Goal: Task Accomplishment & Management: Use online tool/utility

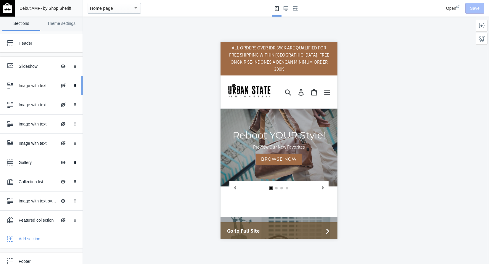
click at [44, 89] on div "Image with text Hide Image with text overlay" at bounding box center [36, 85] width 65 height 13
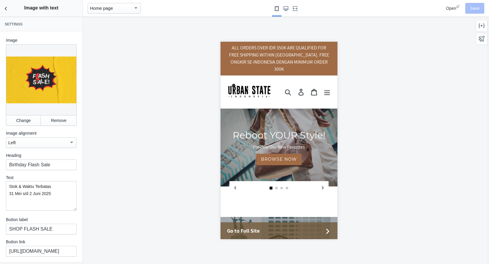
click at [43, 89] on div at bounding box center [41, 79] width 71 height 71
click at [27, 125] on button "Change" at bounding box center [23, 120] width 35 height 11
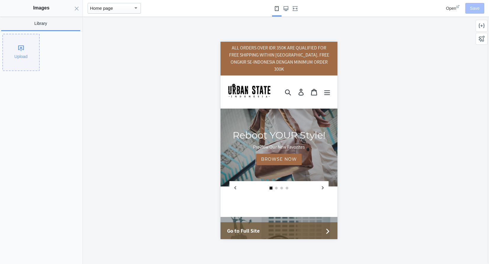
click at [27, 70] on div "Upload" at bounding box center [21, 52] width 36 height 36
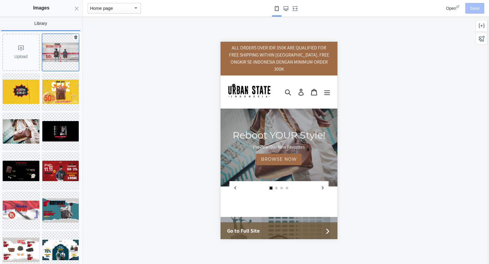
click at [65, 61] on img at bounding box center [60, 52] width 37 height 19
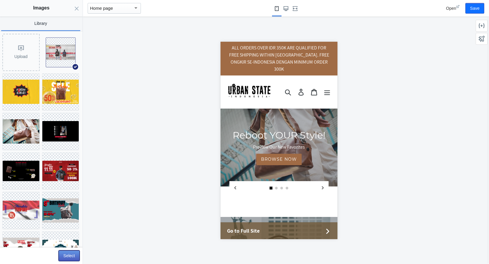
click at [70, 258] on button "Select" at bounding box center [69, 256] width 21 height 11
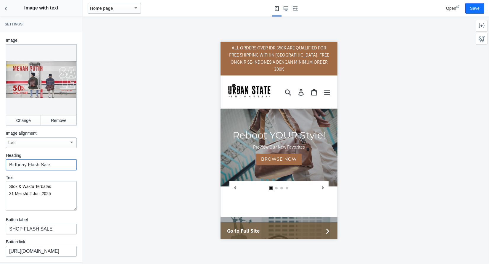
drag, startPoint x: 56, startPoint y: 166, endPoint x: -10, endPoint y: 166, distance: 66.4
click at [0, 166] on html "Loading your AMP theme This editor generates fully AMP-compliant Shopify pages …" at bounding box center [244, 132] width 489 height 264
type input "Rayakan HUT [GEOGRAPHIC_DATA] ke 80!"
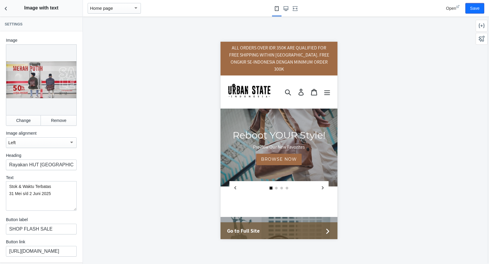
drag, startPoint x: 60, startPoint y: 186, endPoint x: -4, endPoint y: 185, distance: 63.7
click at [0, 185] on html "Loading your AMP theme This editor generates fully AMP-compliant Shopify pages …" at bounding box center [244, 132] width 489 height 264
click at [9, 188] on textarea "Stok & Waktu Terbatas 31 Mei s/d 2 Juni 2025" at bounding box center [41, 196] width 71 height 30
click at [15, 200] on textarea "80K Sunglasses, Hats & Caps Stok & Waktu Terbatas 31 Mei s/d 2 Juni 2025" at bounding box center [41, 196] width 71 height 30
drag, startPoint x: 22, startPoint y: 201, endPoint x: 9, endPoint y: 200, distance: 12.5
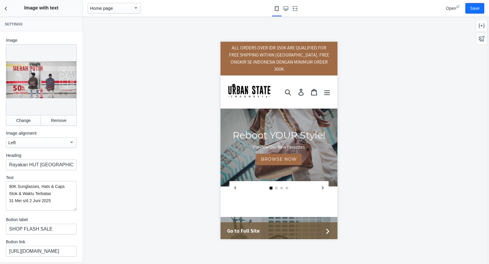
click at [9, 200] on textarea "80K Sunglasses, Hats & Caps Stok & Waktu Terbatas 31 Mei s/d 2 Juni 2025" at bounding box center [41, 196] width 71 height 30
drag, startPoint x: 22, startPoint y: 201, endPoint x: 33, endPoint y: 201, distance: 11.6
click at [33, 201] on textarea "80K Sunglasses, Hats & Caps Stok & Waktu Terbatas 17 s/d 2 Juni 2025" at bounding box center [41, 196] width 71 height 30
type textarea "80K Sunglasses, Hats & Caps Stok & Waktu Terbatas 17 s/d 19 Agustus 2025"
click at [50, 250] on input "[URL][DOMAIN_NAME]" at bounding box center [41, 251] width 71 height 11
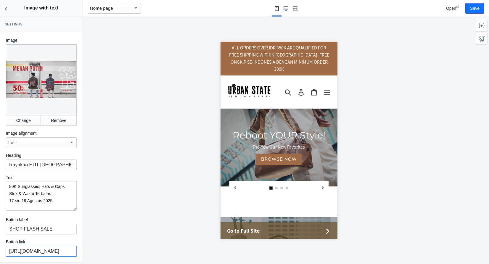
scroll to position [0, 49]
drag, startPoint x: 61, startPoint y: 252, endPoint x: 100, endPoint y: 253, distance: 39.1
click at [100, 253] on main "Debut AMP - by Shop Sheriff Save Sections Theme settings Header Slideshow Hide …" at bounding box center [244, 132] width 489 height 264
type input "[URL][DOMAIN_NAME]"
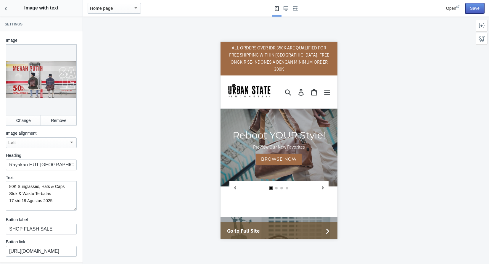
scroll to position [0, 0]
click at [477, 5] on button "Save" at bounding box center [475, 8] width 19 height 11
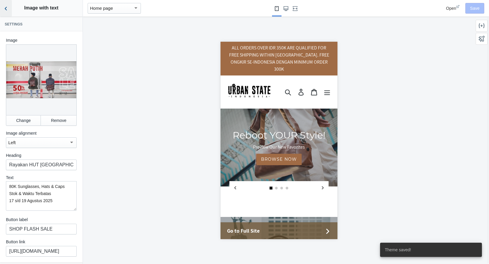
click at [5, 9] on icon "Back to sections" at bounding box center [6, 9] width 6 height 6
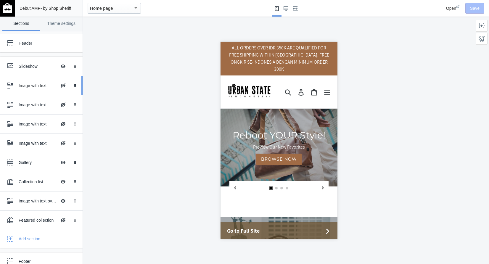
click at [34, 86] on div "Image with text" at bounding box center [38, 86] width 38 height 6
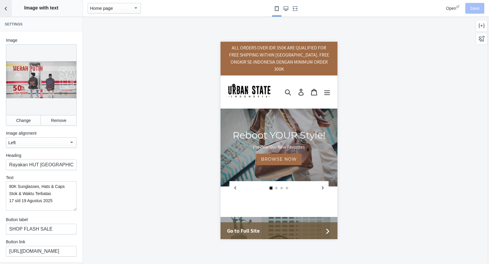
click at [7, 10] on use "Back to sections" at bounding box center [6, 9] width 2 height 4
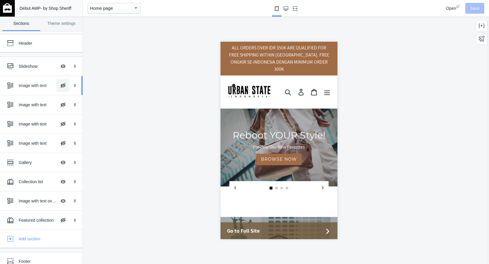
click at [65, 86] on button "Hide Image with text overlay" at bounding box center [63, 85] width 13 height 13
click at [473, 10] on button "Save" at bounding box center [475, 8] width 19 height 11
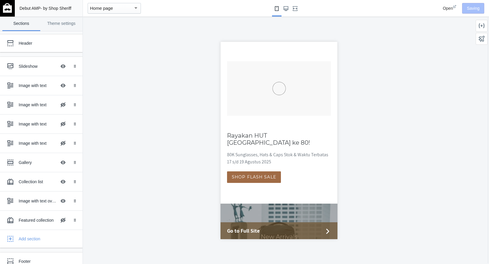
scroll to position [156, 0]
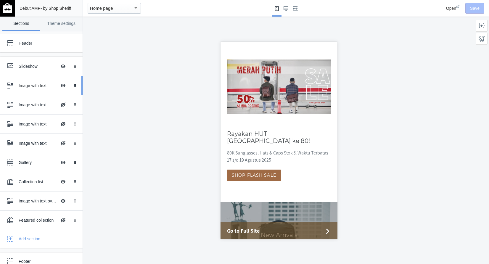
click at [42, 89] on div "Image with text Hide Image with text overlay" at bounding box center [36, 85] width 65 height 13
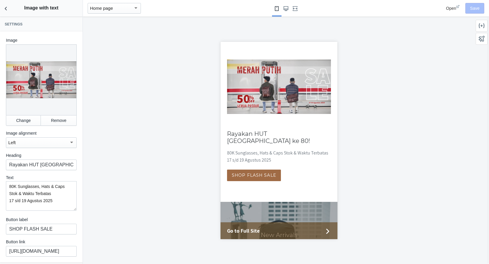
click at [67, 188] on textarea "80K Sunglasses, Hats & Caps Stok & Waktu Terbatas 17 s/d 19 Agustus 2025" at bounding box center [41, 196] width 71 height 30
click at [476, 6] on button "Save" at bounding box center [475, 8] width 19 height 11
drag, startPoint x: 54, startPoint y: 202, endPoint x: 4, endPoint y: 199, distance: 49.6
click at [4, 199] on div "Image Change Remove Image alignment Left Heading Rayakan HUT [GEOGRAPHIC_DATA] …" at bounding box center [41, 146] width 83 height 231
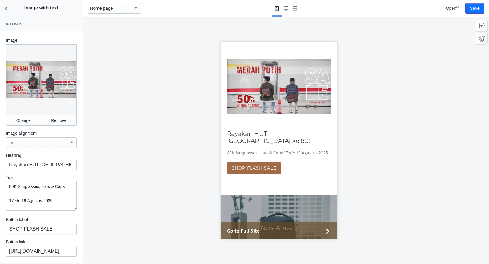
drag, startPoint x: 58, startPoint y: 201, endPoint x: -19, endPoint y: 187, distance: 79.0
click at [0, 187] on html "Loading your AMP theme This editor generates fully AMP-compliant Shopify pages …" at bounding box center [244, 132] width 489 height 264
click at [25, 206] on textarea "80K Sunglasses, Hats & Caps 17 s/d 19 Agustus 2025" at bounding box center [41, 196] width 71 height 30
drag, startPoint x: 60, startPoint y: 198, endPoint x: 2, endPoint y: 193, distance: 58.0
click at [2, 193] on div "Image Change Remove Image alignment Left Heading Rayakan HUT [GEOGRAPHIC_DATA] …" at bounding box center [41, 146] width 83 height 231
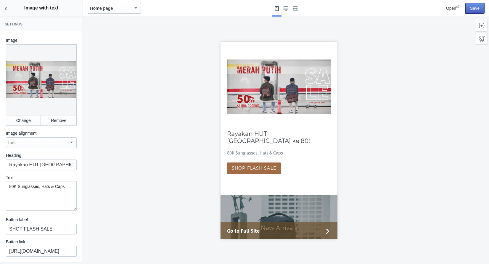
click at [477, 8] on button "Save" at bounding box center [475, 8] width 19 height 11
click at [69, 187] on textarea "80K Sunglasses, Hats & Caps" at bounding box center [41, 196] width 71 height 30
type textarea "80K Sunglasses, Hats & Caps!"
click at [478, 8] on button "Save" at bounding box center [475, 8] width 19 height 11
